Goal: Transaction & Acquisition: Purchase product/service

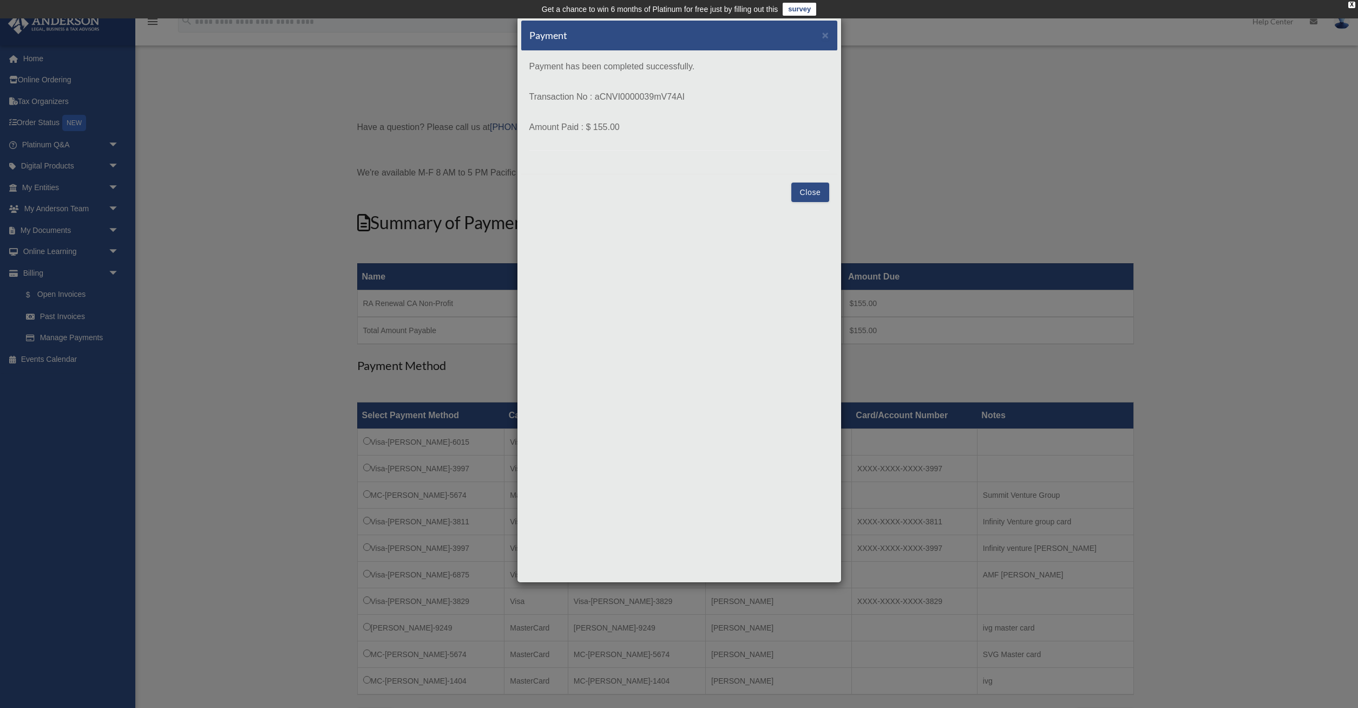
scroll to position [56, 0]
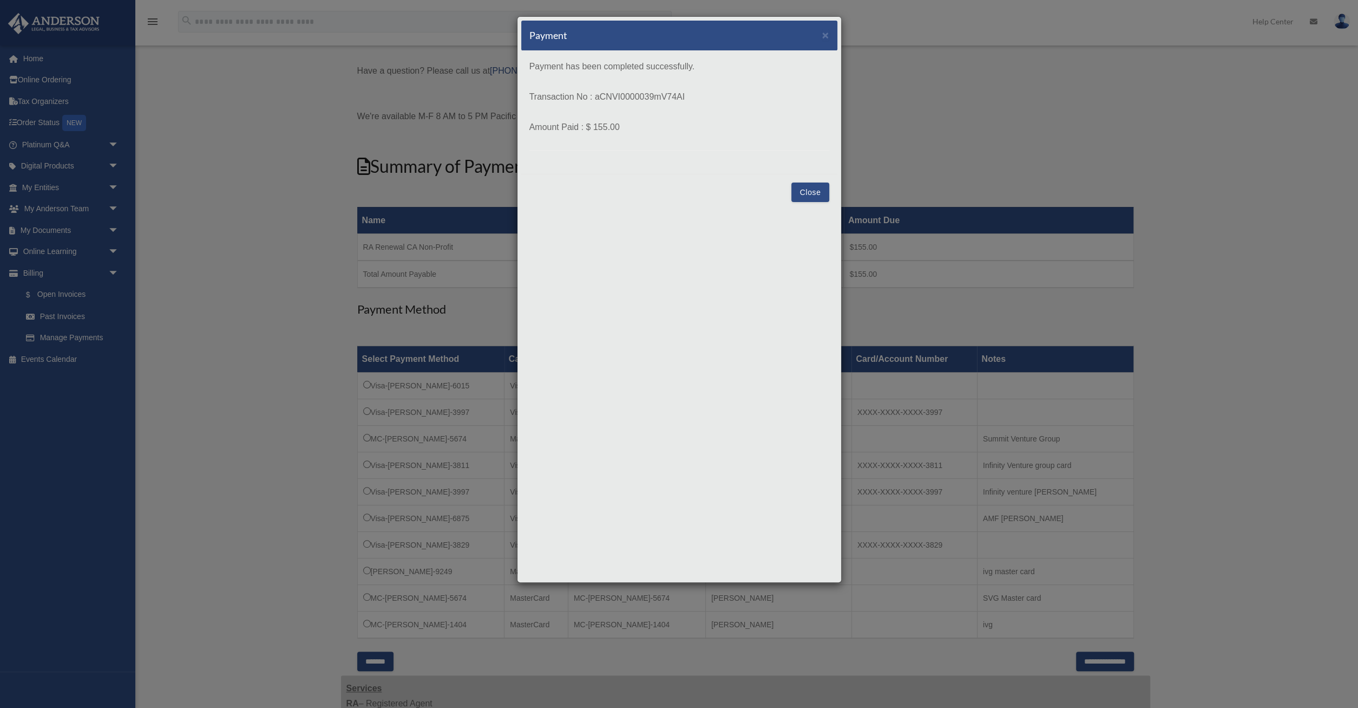
click at [810, 188] on button "Close" at bounding box center [809, 191] width 37 height 19
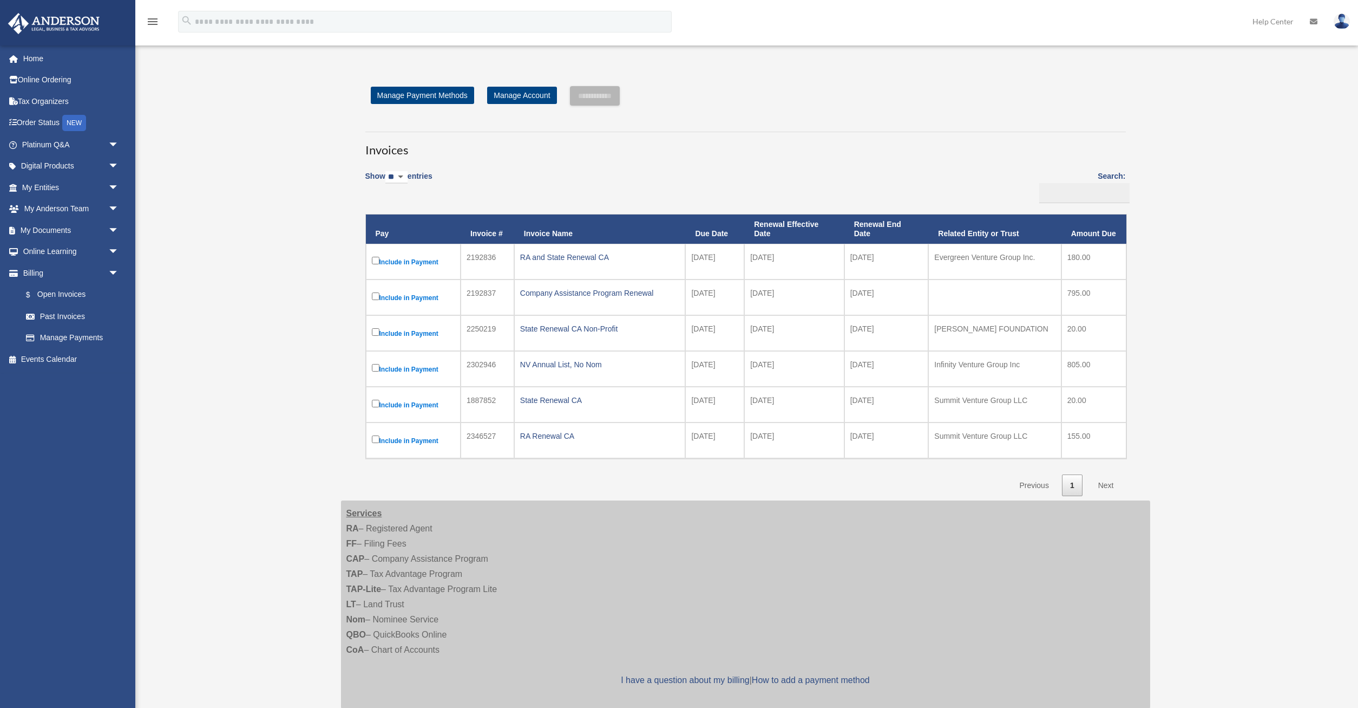
scroll to position [56, 0]
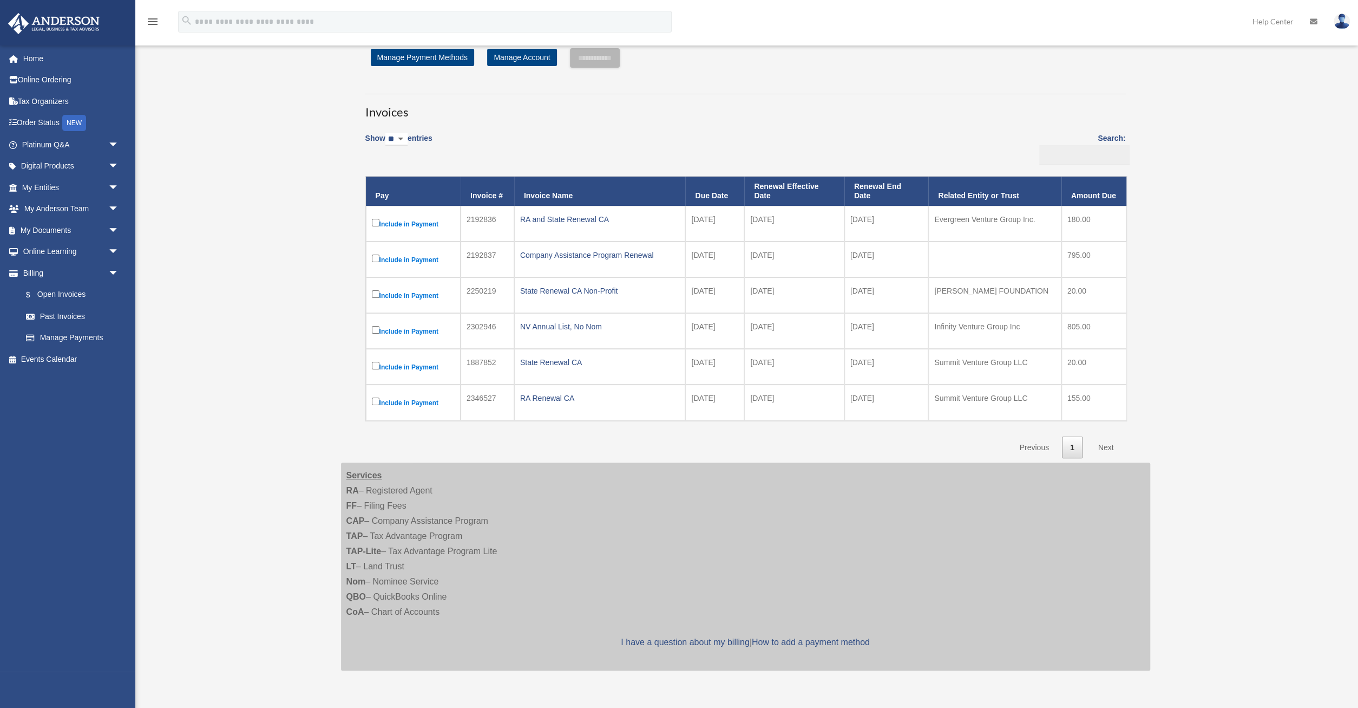
click at [424, 224] on label "Include in Payment" at bounding box center [413, 224] width 83 height 14
click at [605, 60] on input "**********" at bounding box center [595, 57] width 50 height 19
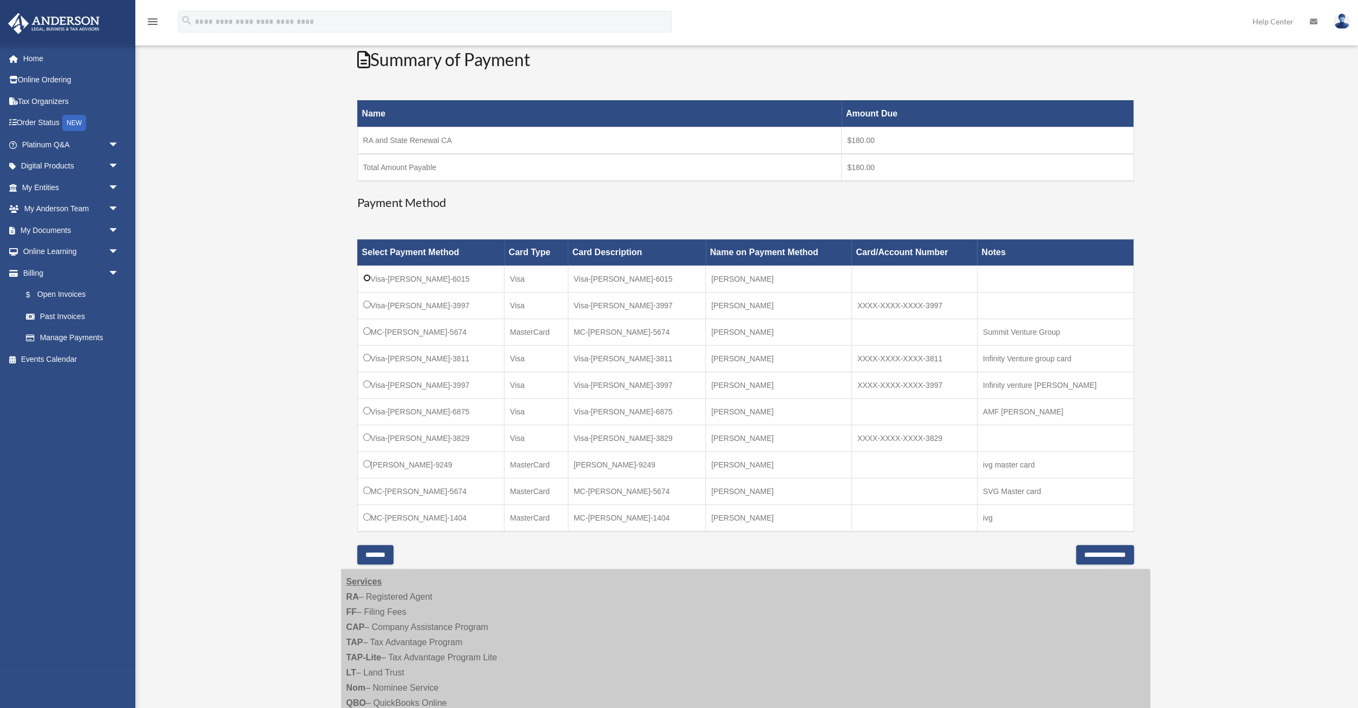
scroll to position [187, 0]
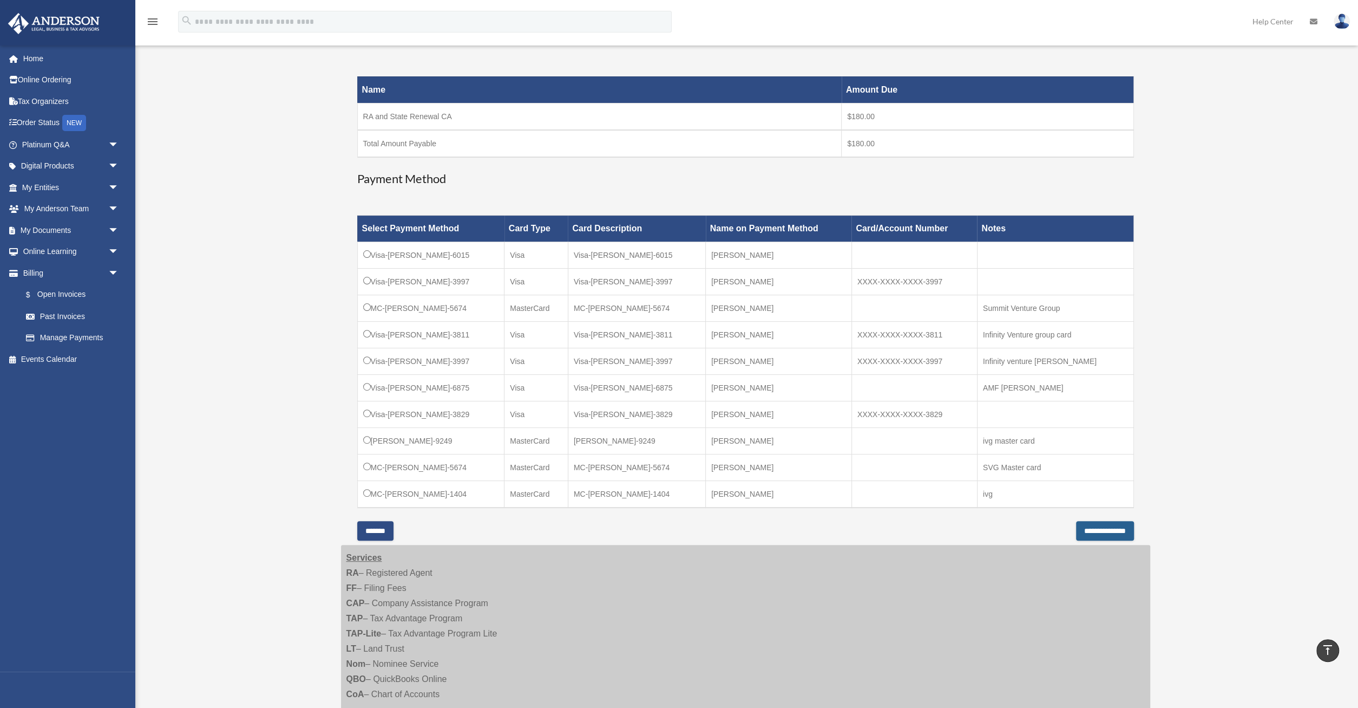
click at [1099, 527] on input "**********" at bounding box center [1105, 530] width 58 height 19
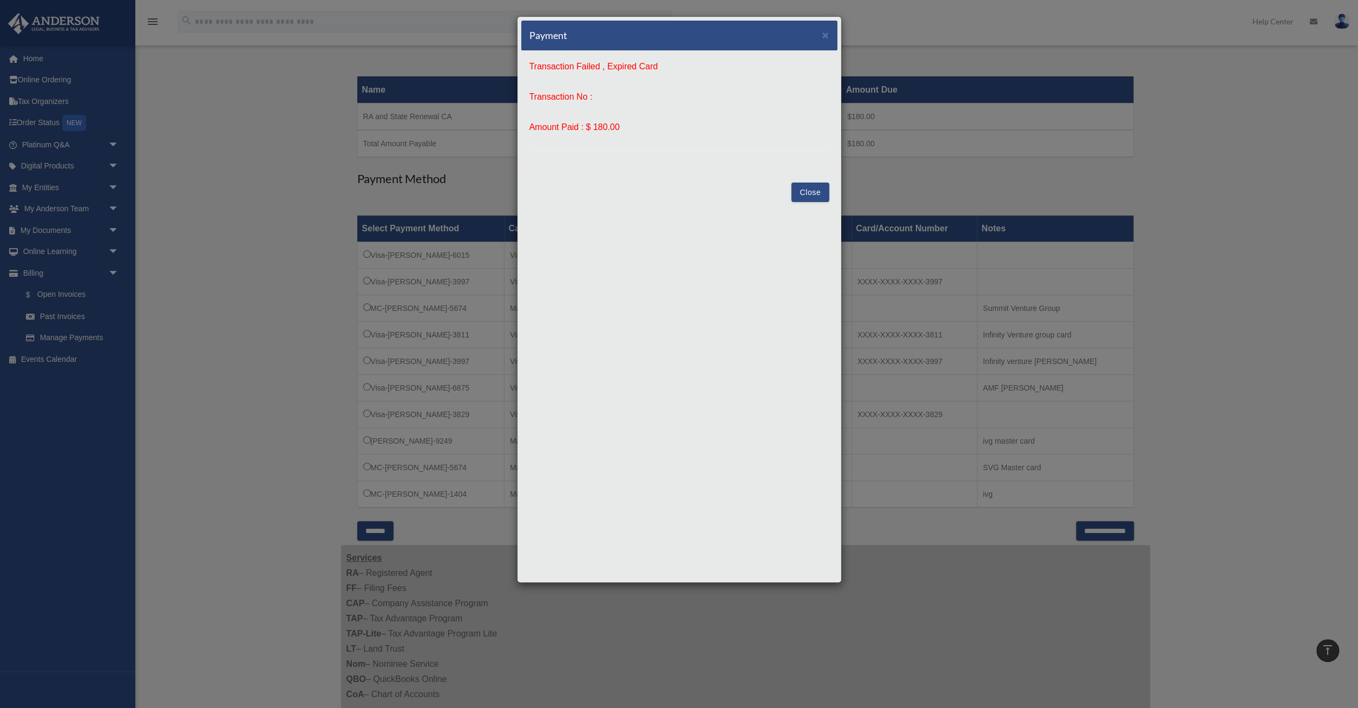
click at [817, 194] on button "Close" at bounding box center [809, 191] width 37 height 19
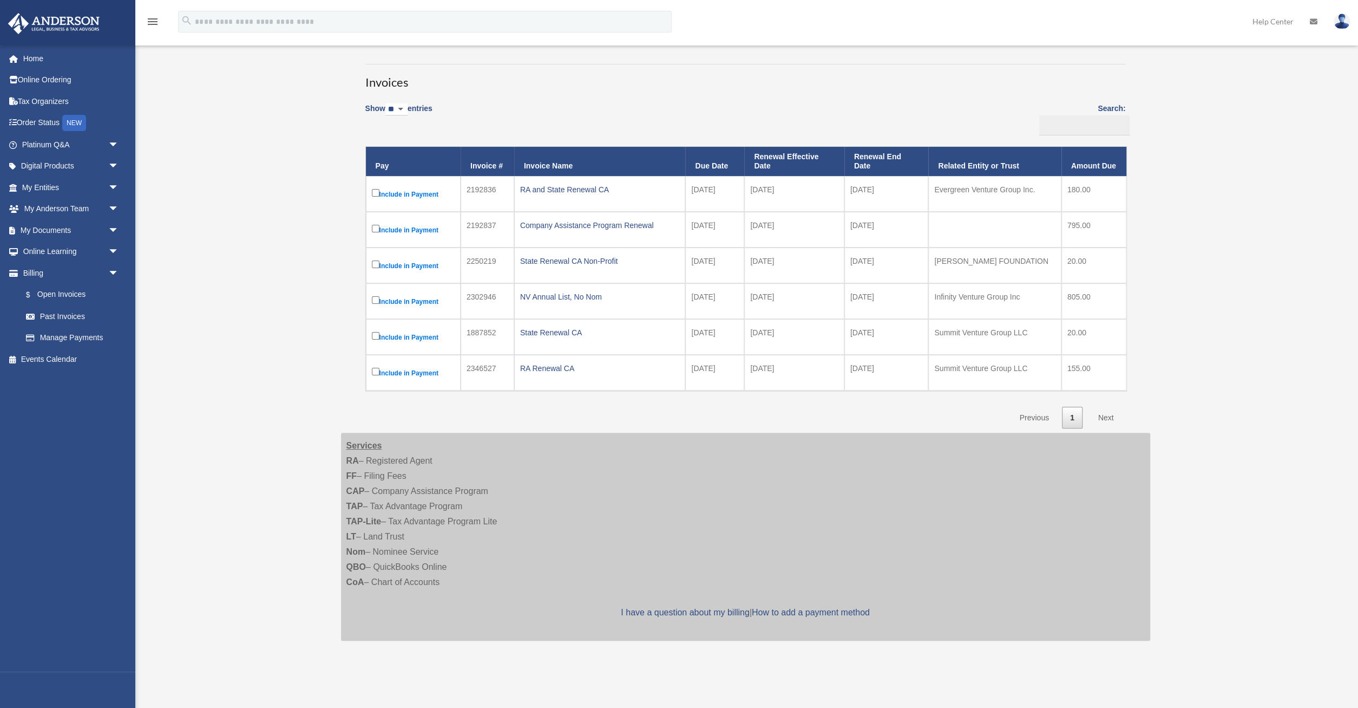
scroll to position [74, 0]
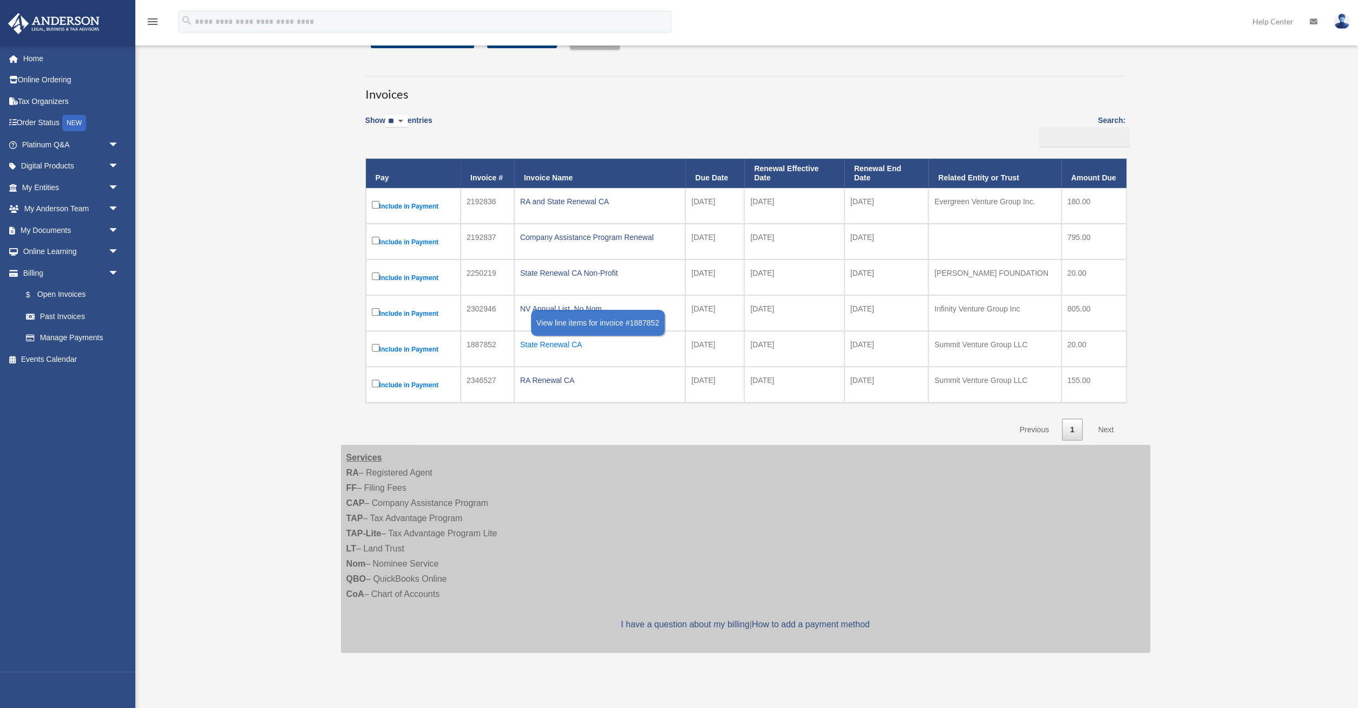
click at [665, 344] on div "State Renewal CA" at bounding box center [600, 344] width 160 height 15
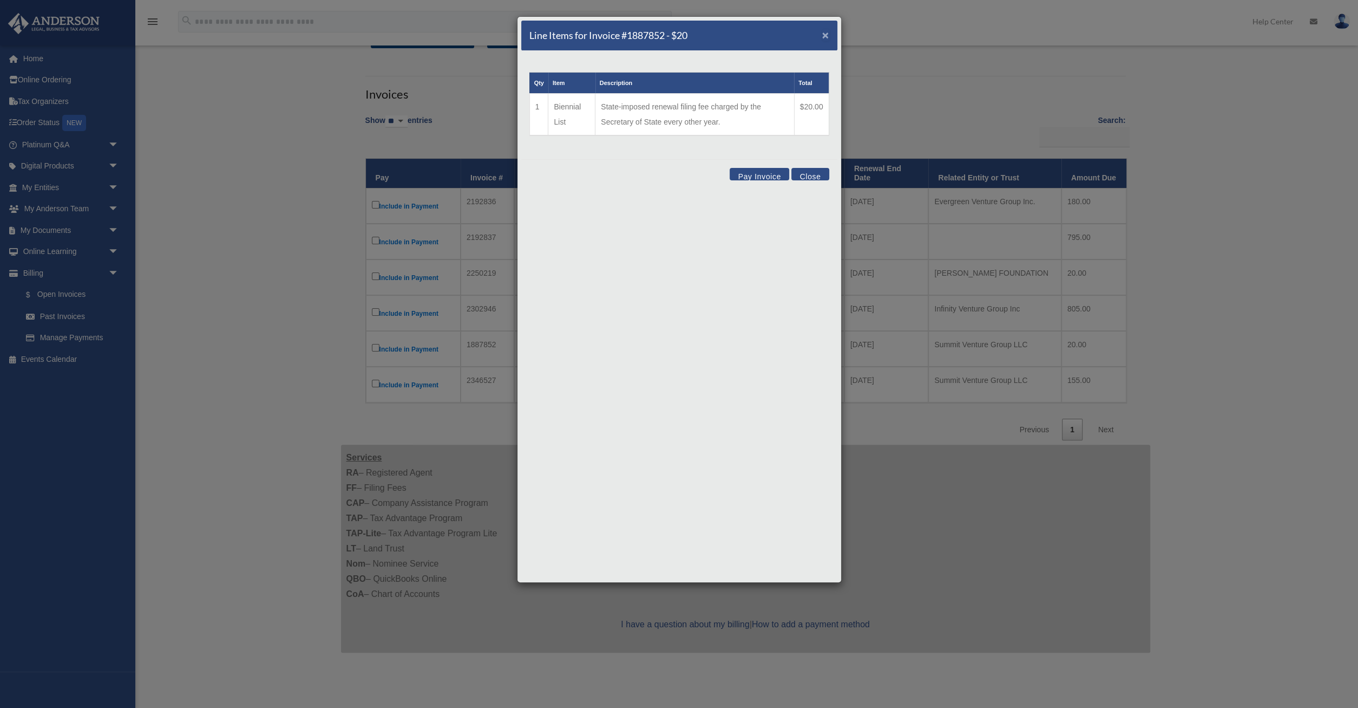
click at [828, 35] on span "×" at bounding box center [825, 35] width 7 height 12
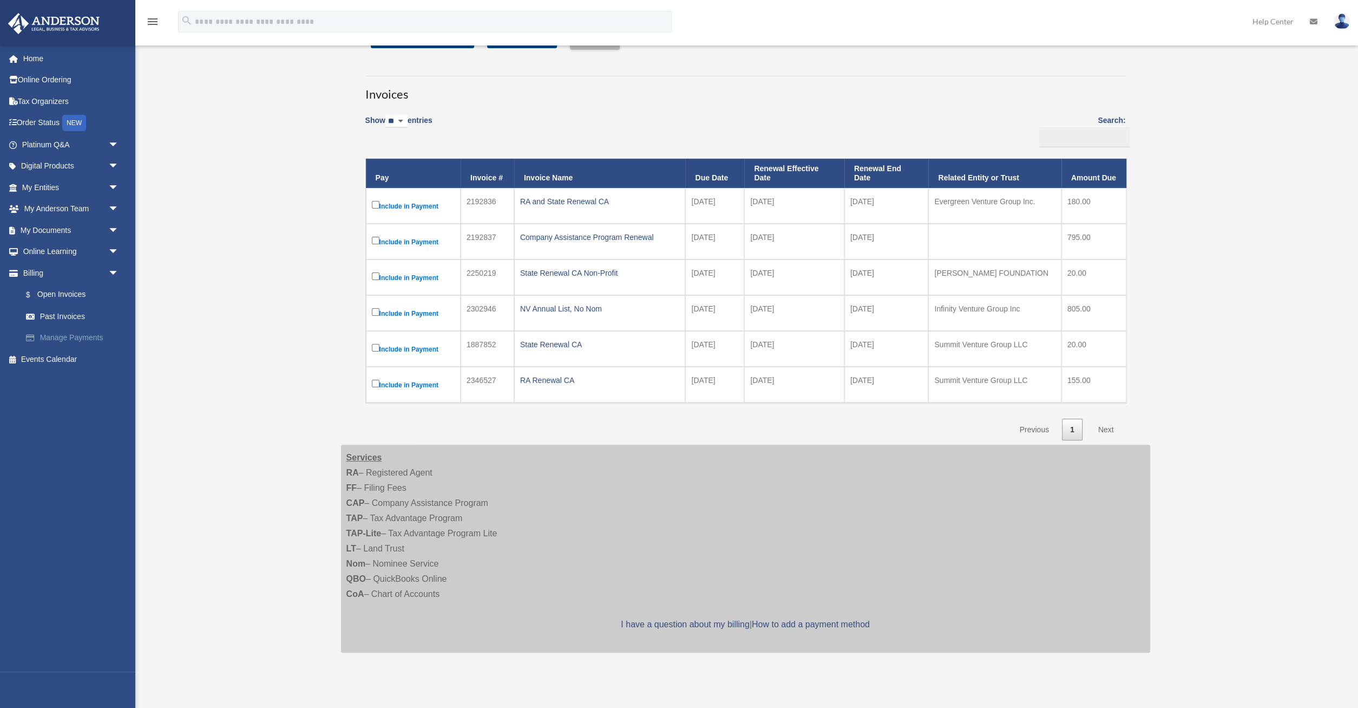
click at [80, 341] on link "Manage Payments" at bounding box center [75, 338] width 120 height 22
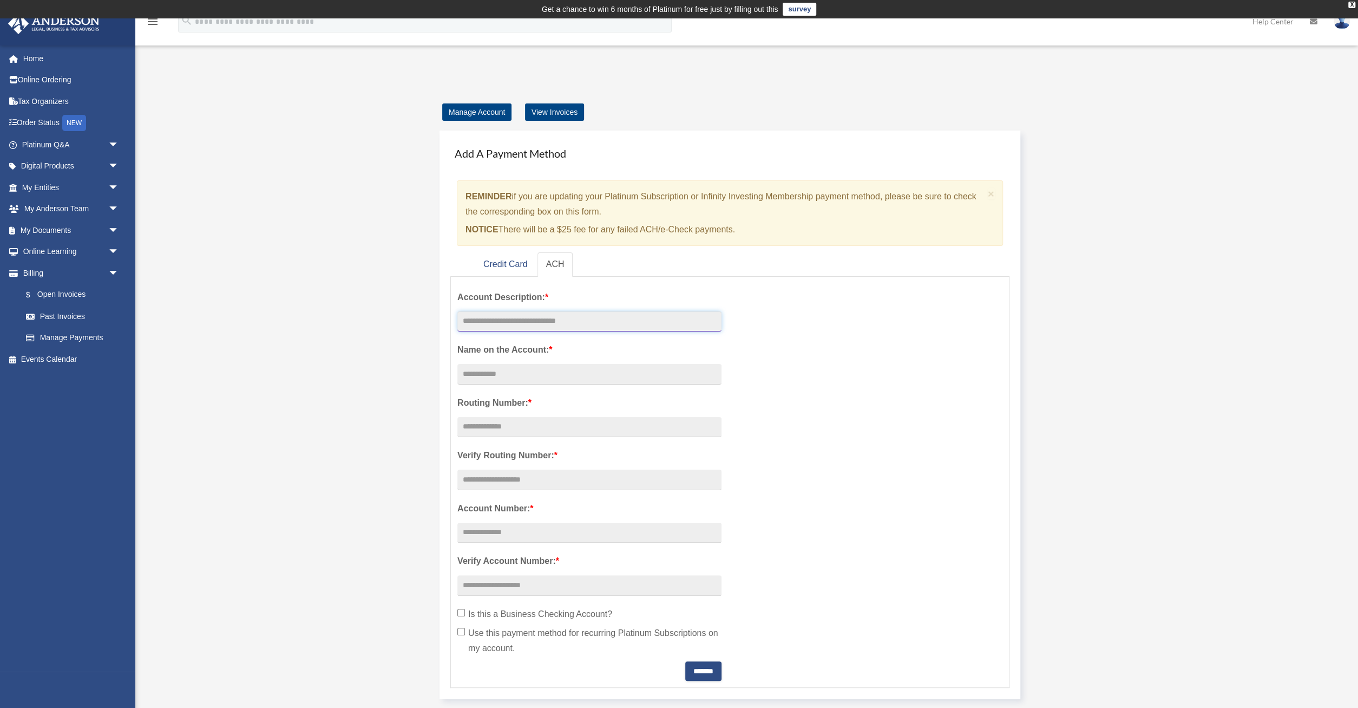
click at [483, 326] on input "text" at bounding box center [589, 321] width 264 height 21
click at [500, 264] on link "Credit Card" at bounding box center [506, 264] width 62 height 24
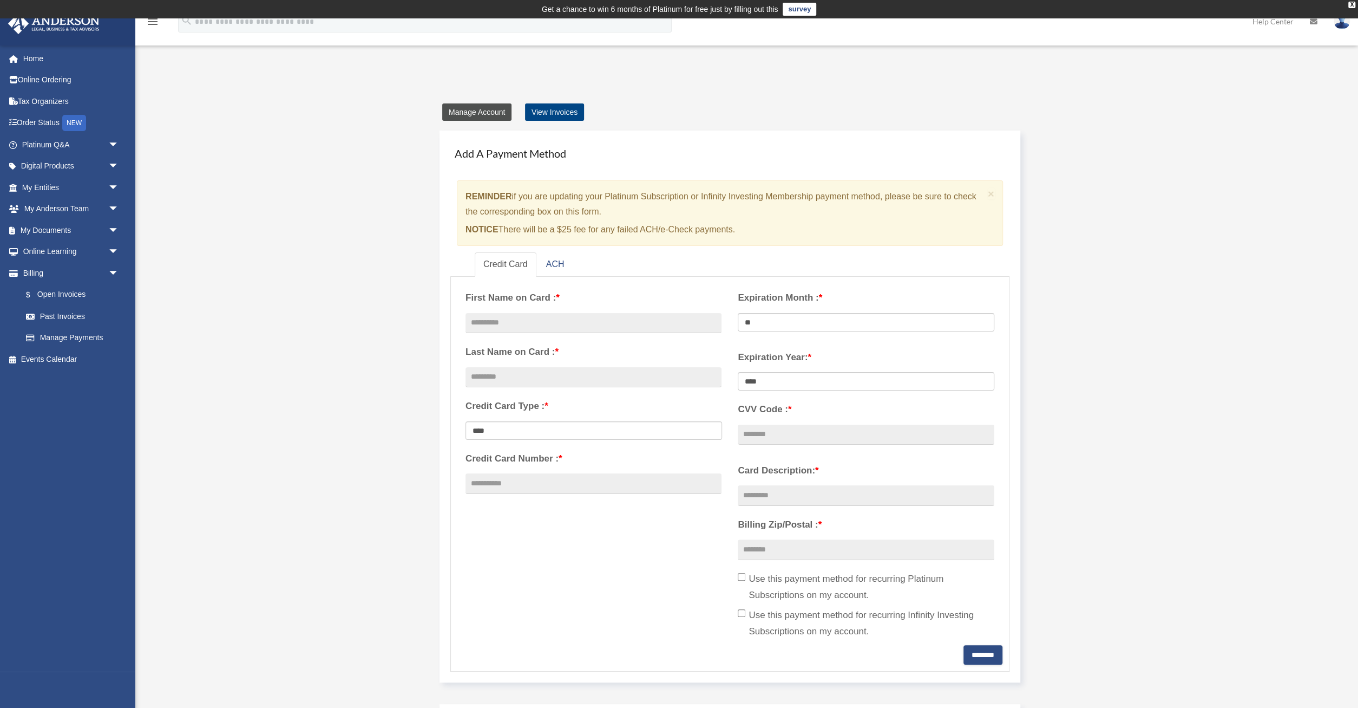
click at [494, 113] on link "Manage Account" at bounding box center [476, 111] width 69 height 17
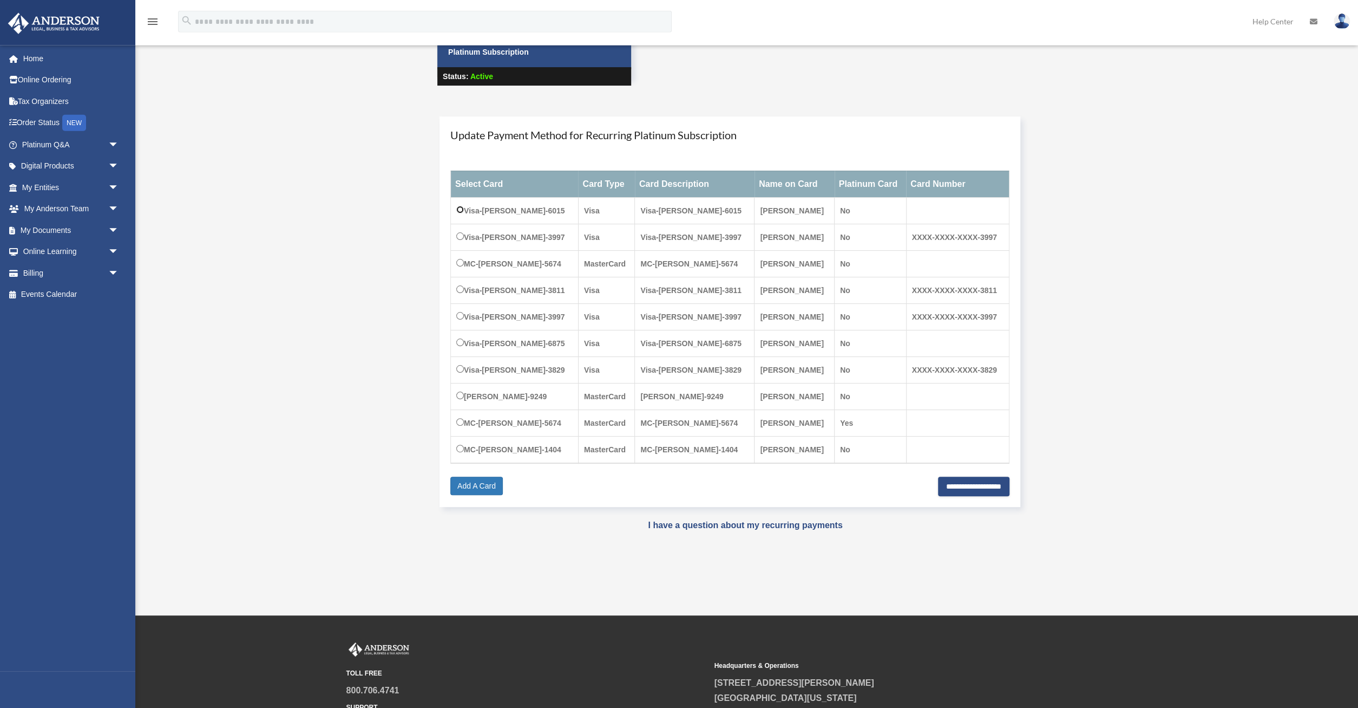
scroll to position [113, 0]
